Goal: Information Seeking & Learning: Learn about a topic

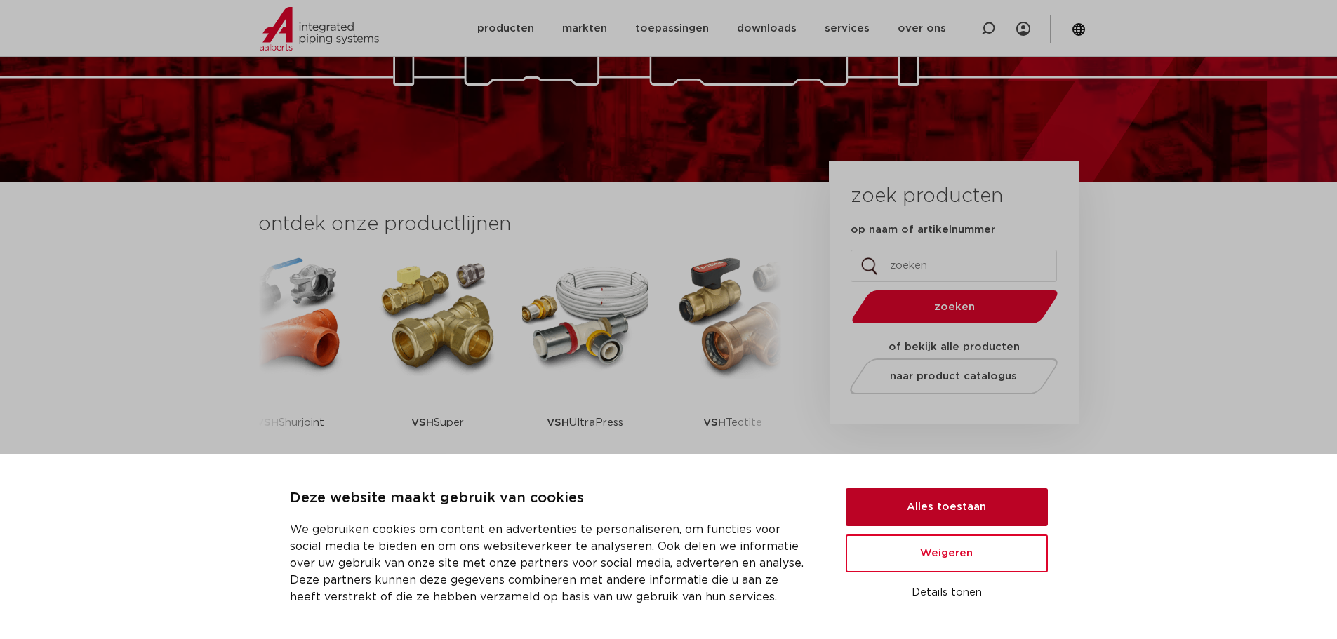
click at [948, 499] on button "Alles toestaan" at bounding box center [947, 508] width 202 height 38
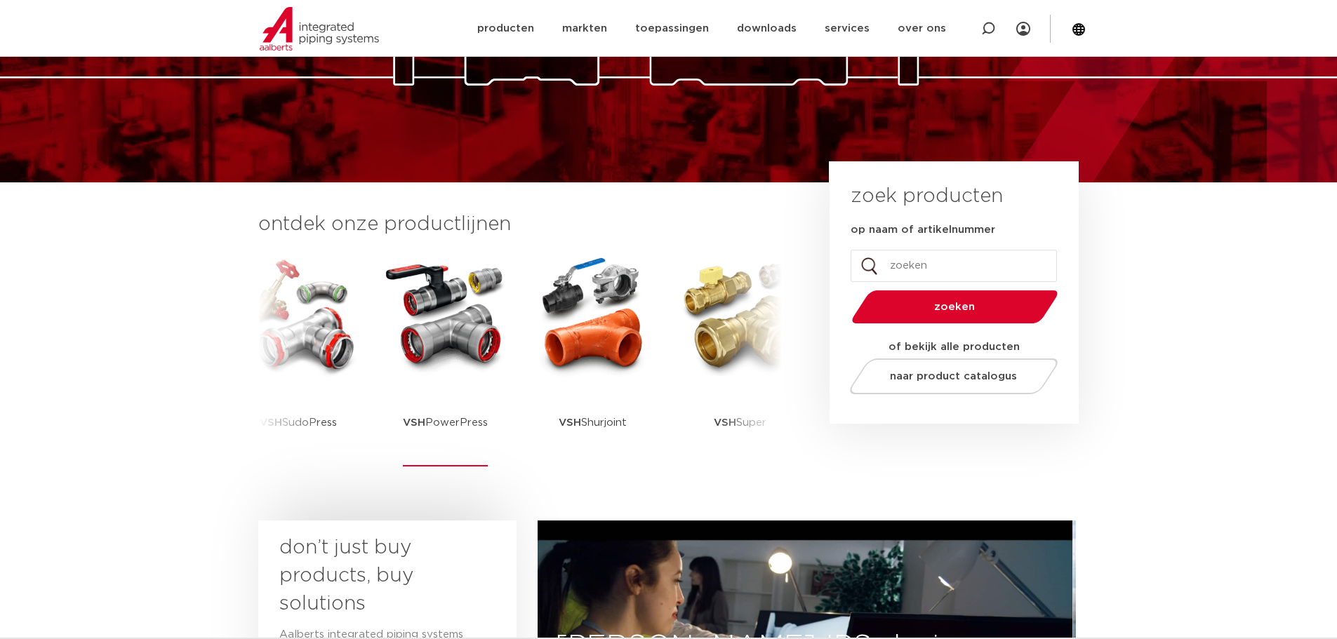
click at [453, 353] on img at bounding box center [446, 316] width 126 height 126
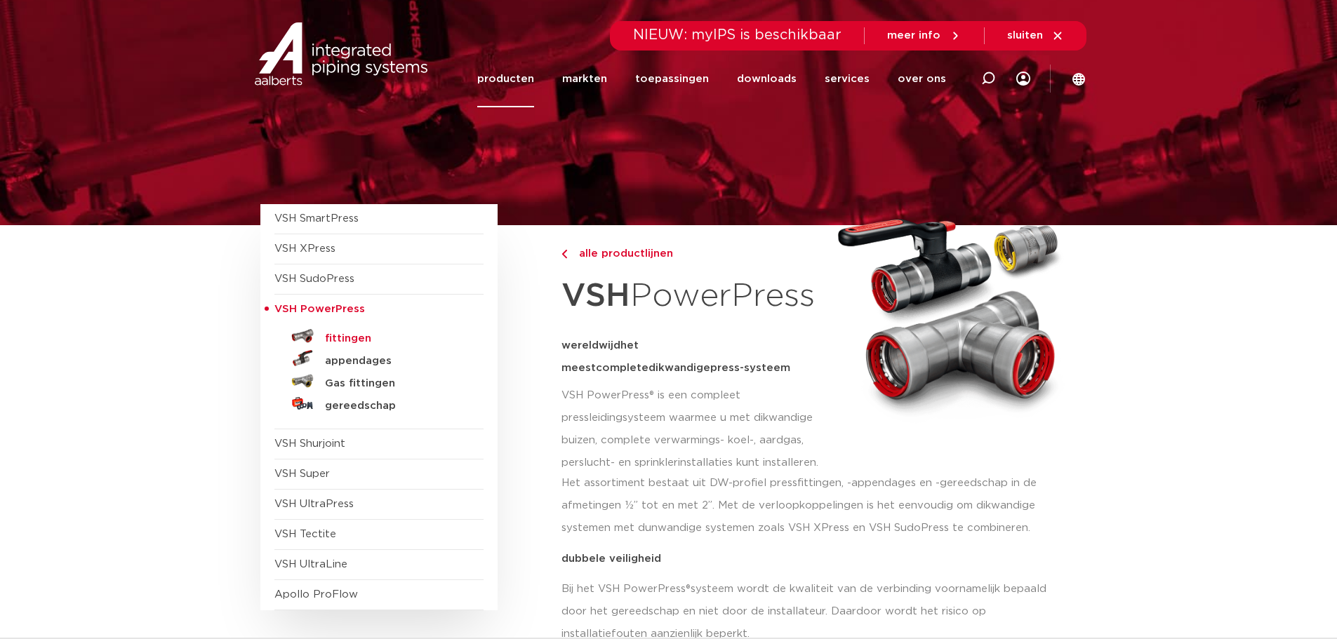
click at [362, 338] on h5 "fittingen" at bounding box center [394, 339] width 139 height 13
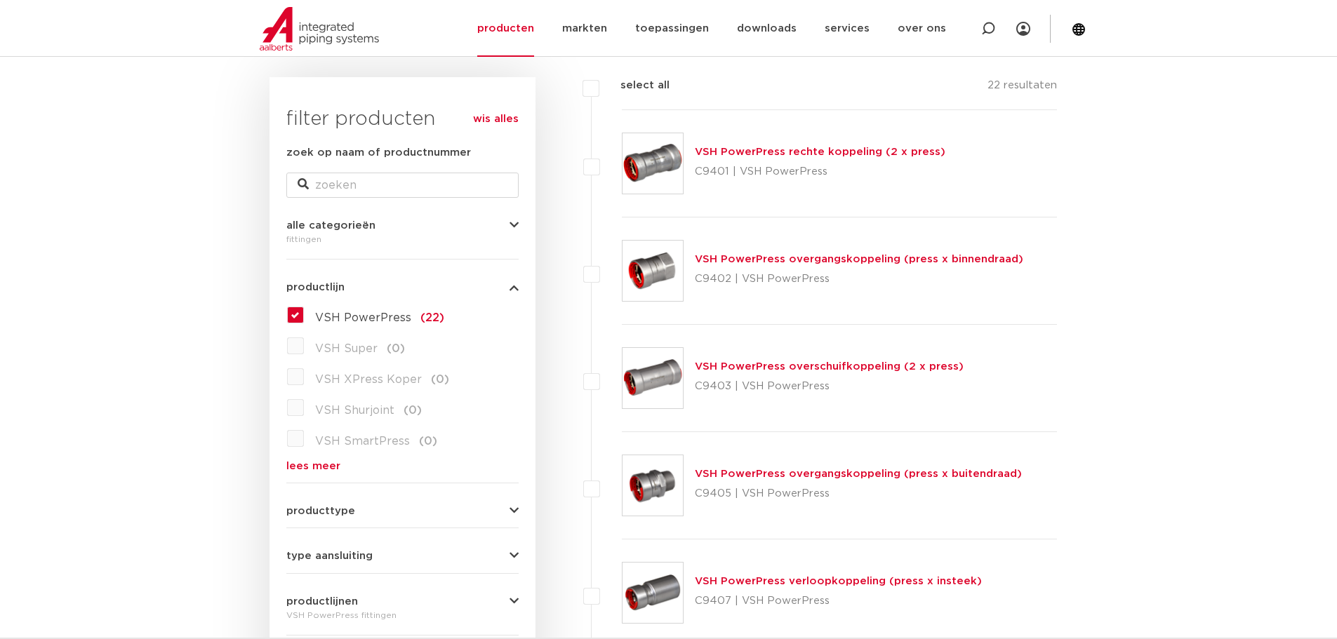
scroll to position [211, 0]
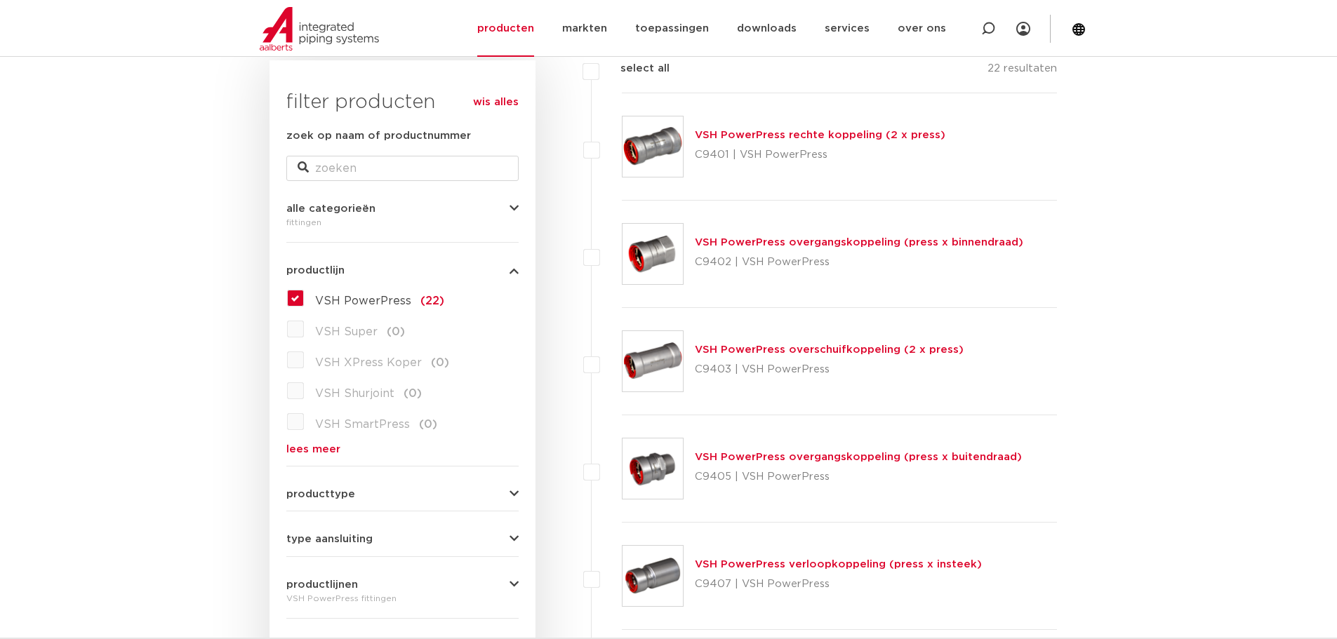
click at [869, 135] on link "VSH PowerPress rechte koppeling (2 x press)" at bounding box center [820, 135] width 251 height 11
